Goal: Information Seeking & Learning: Learn about a topic

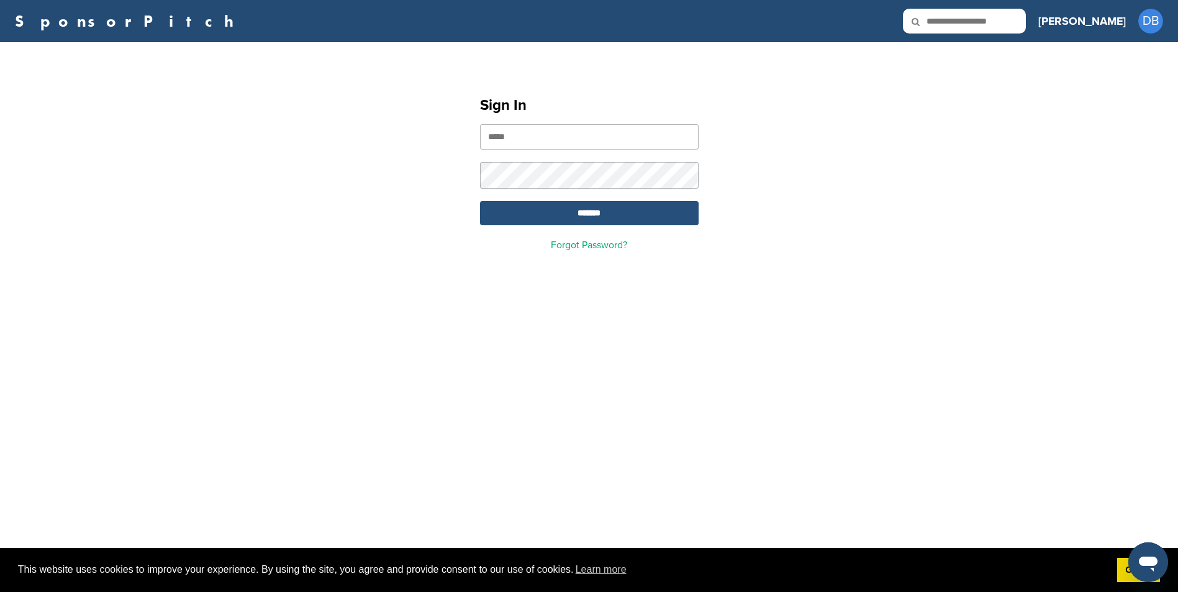
type input "**********"
click at [594, 215] on input "*******" at bounding box center [589, 213] width 219 height 24
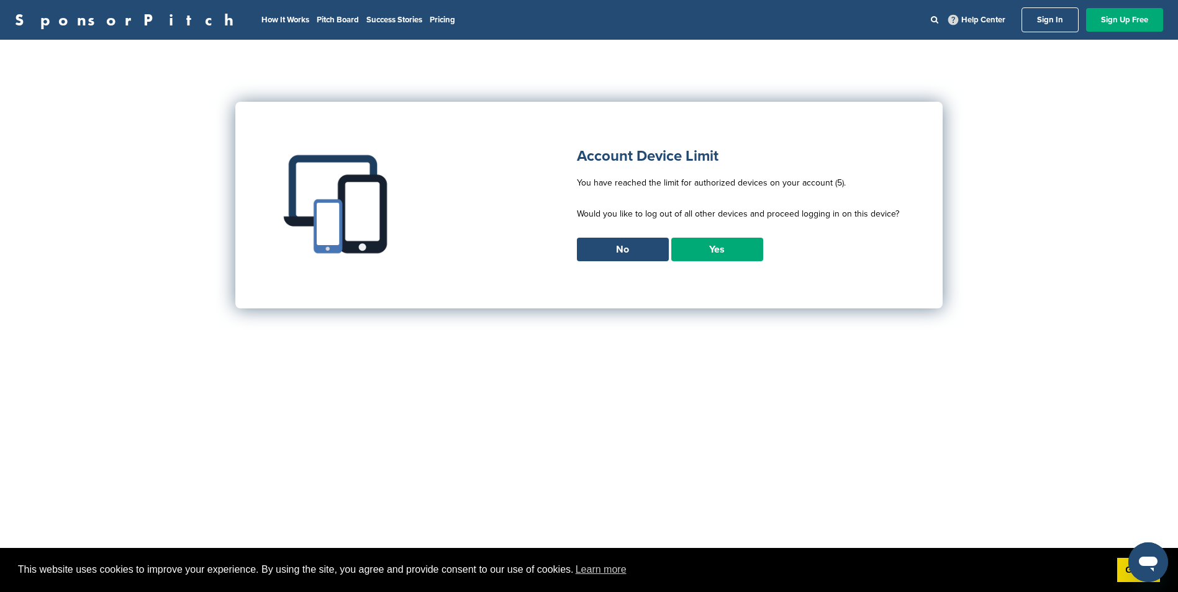
click at [724, 244] on link "Yes" at bounding box center [717, 250] width 92 height 24
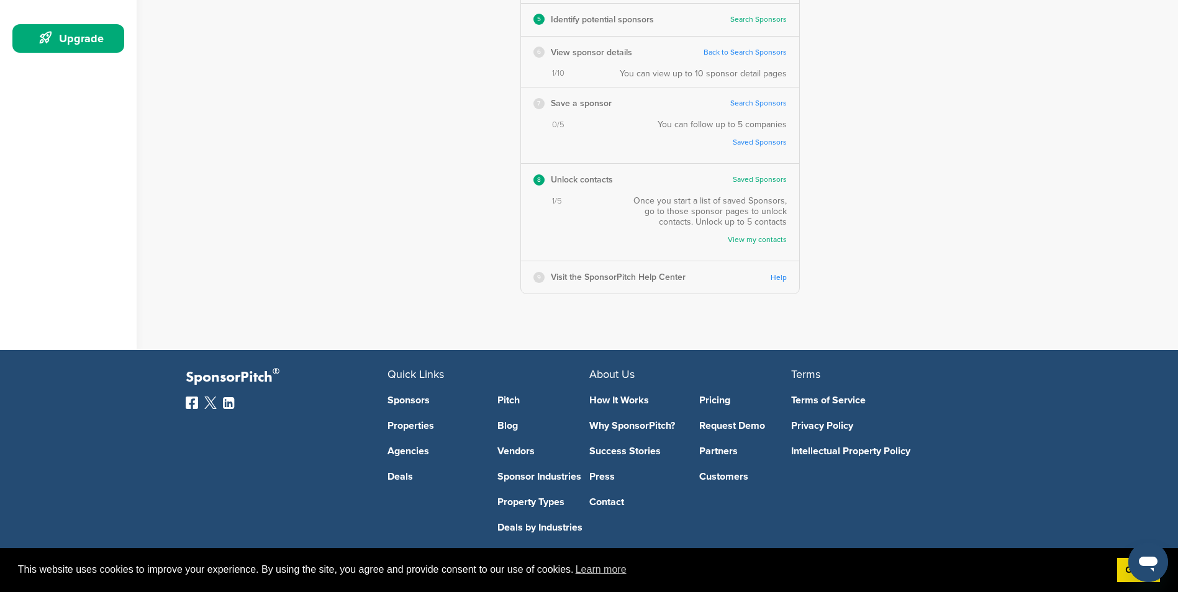
scroll to position [373, 0]
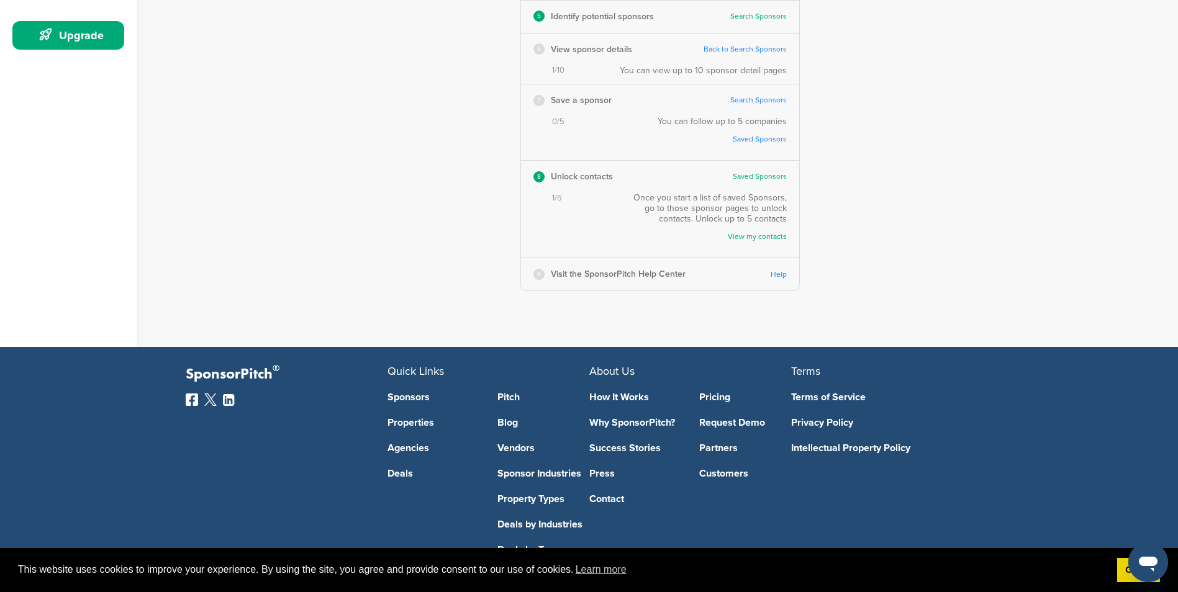
click at [774, 270] on link "Help" at bounding box center [779, 274] width 16 height 9
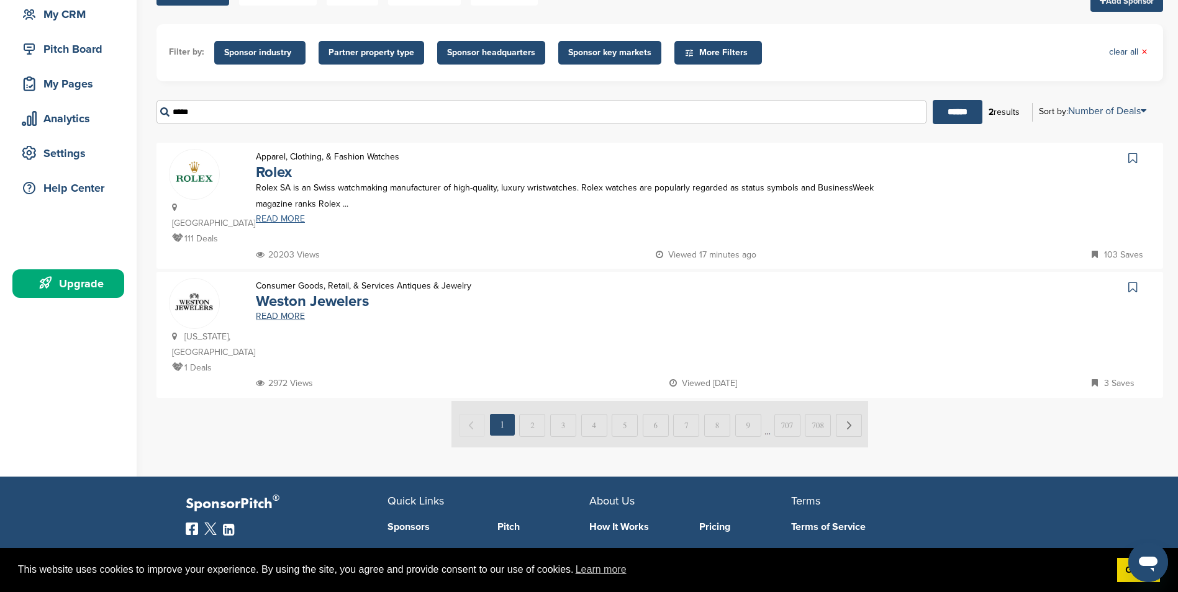
scroll to position [124, 0]
click at [281, 215] on link "READ MORE" at bounding box center [584, 219] width 656 height 9
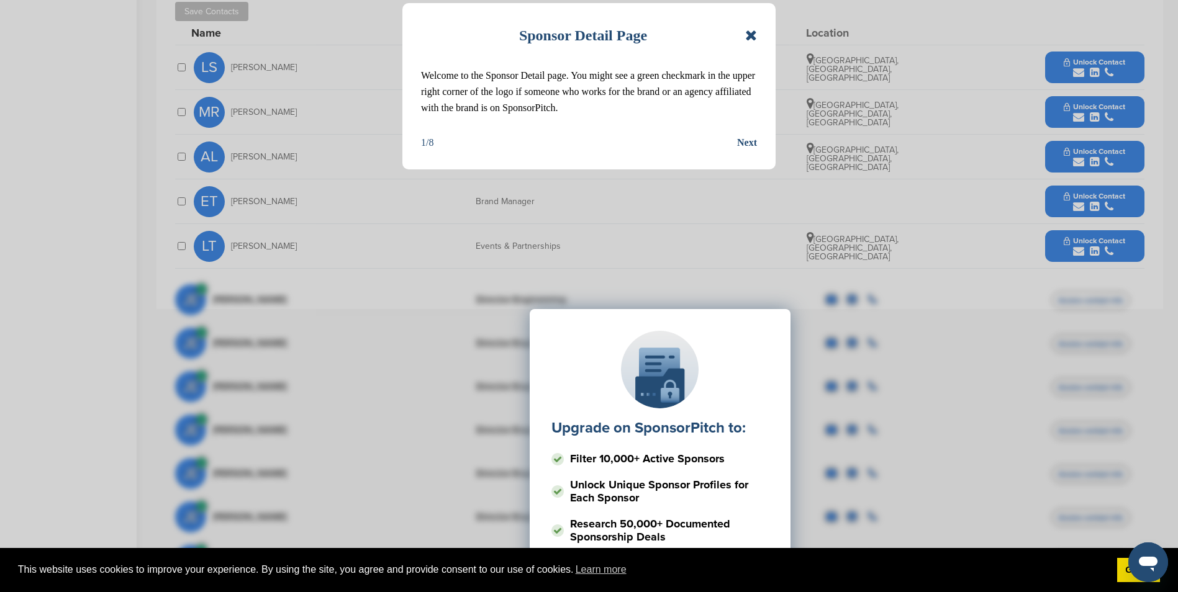
scroll to position [435, 0]
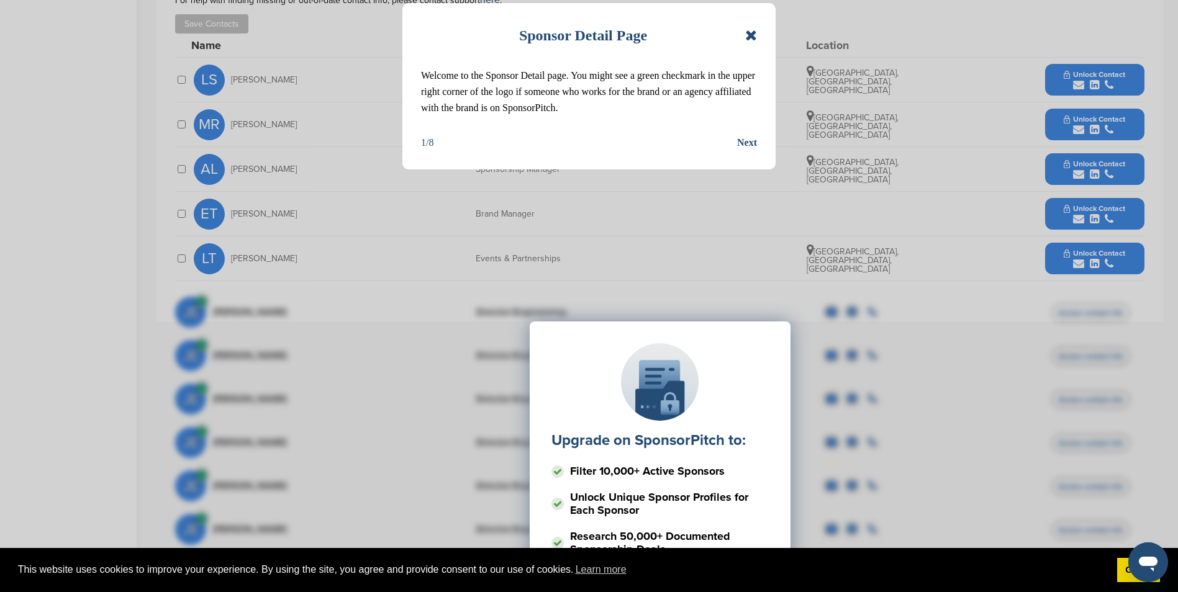
click at [1093, 212] on div "Sponsor Detail Page Welcome to the Sponsor Detail page. You might see a green c…" at bounding box center [589, 296] width 1178 height 592
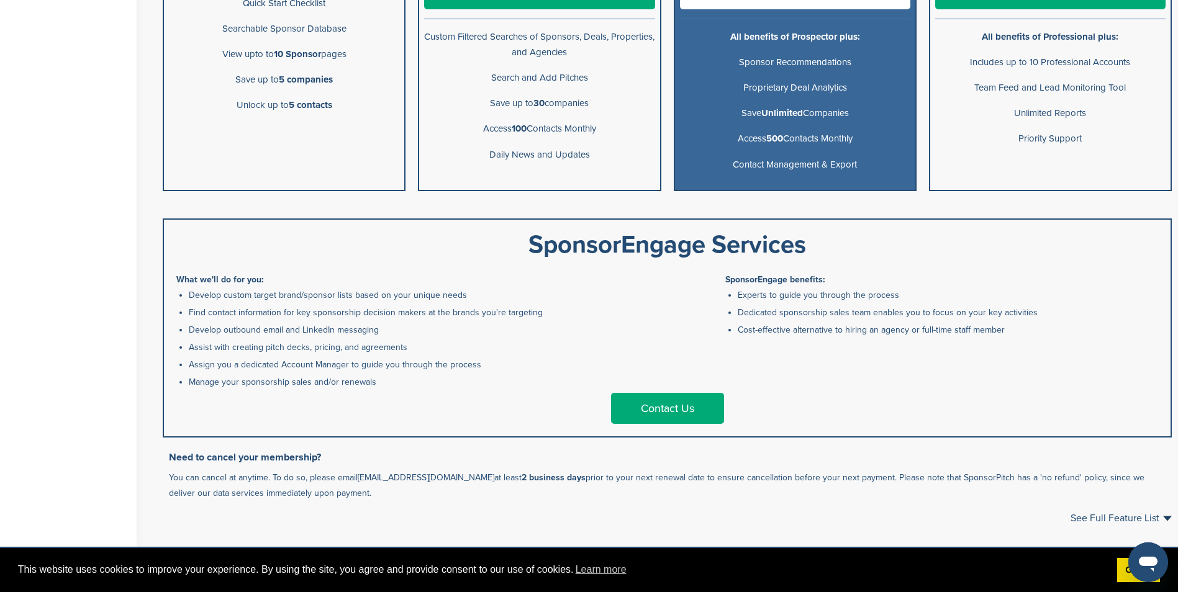
scroll to position [435, 0]
click at [635, 406] on link "Contact Us" at bounding box center [667, 407] width 113 height 31
click at [649, 405] on link "Contact Us" at bounding box center [667, 407] width 113 height 31
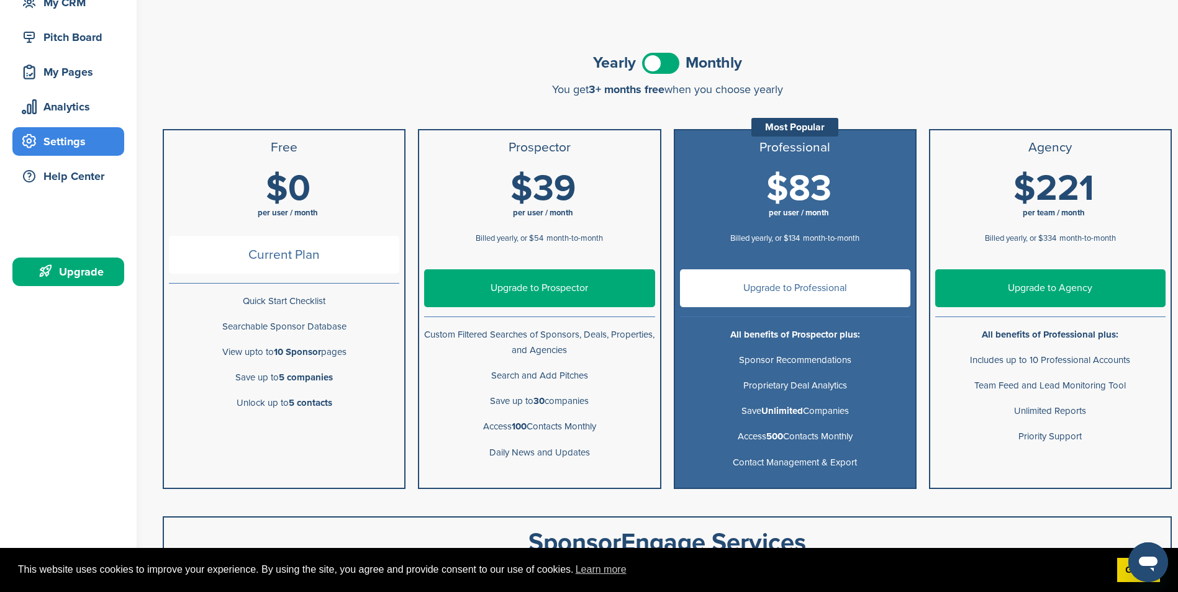
scroll to position [124, 0]
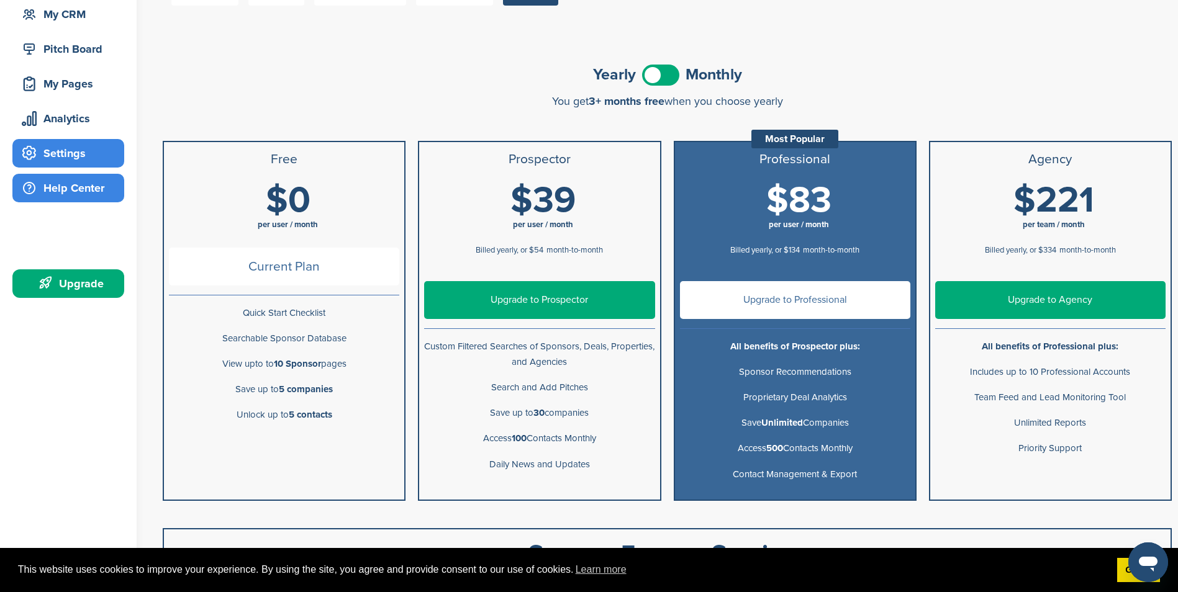
click at [39, 189] on div "Help Center" at bounding box center [72, 188] width 106 height 22
